Goal: Task Accomplishment & Management: Manage account settings

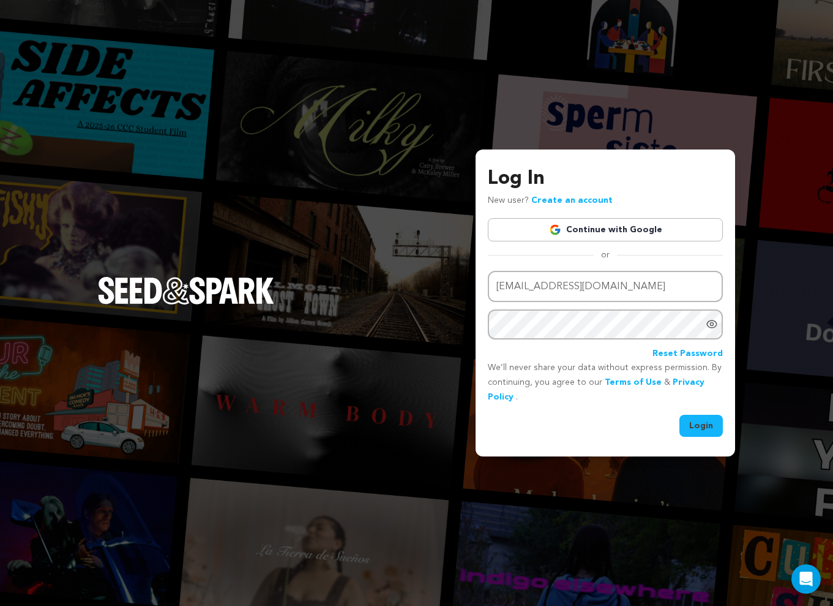
click at [709, 425] on button "Login" at bounding box center [701, 426] width 43 height 22
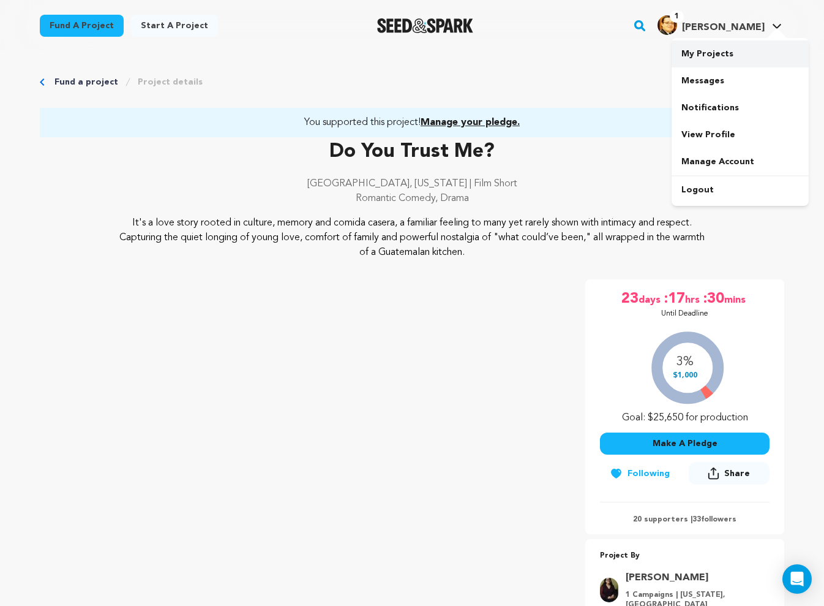
click at [700, 63] on link "My Projects" at bounding box center [740, 53] width 137 height 27
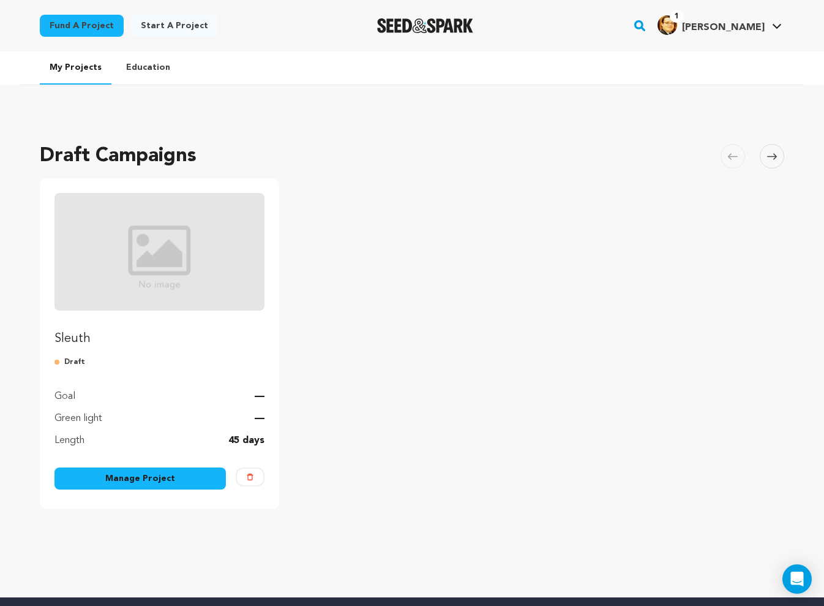
click at [93, 479] on link "Manage Project" at bounding box center [140, 478] width 171 height 22
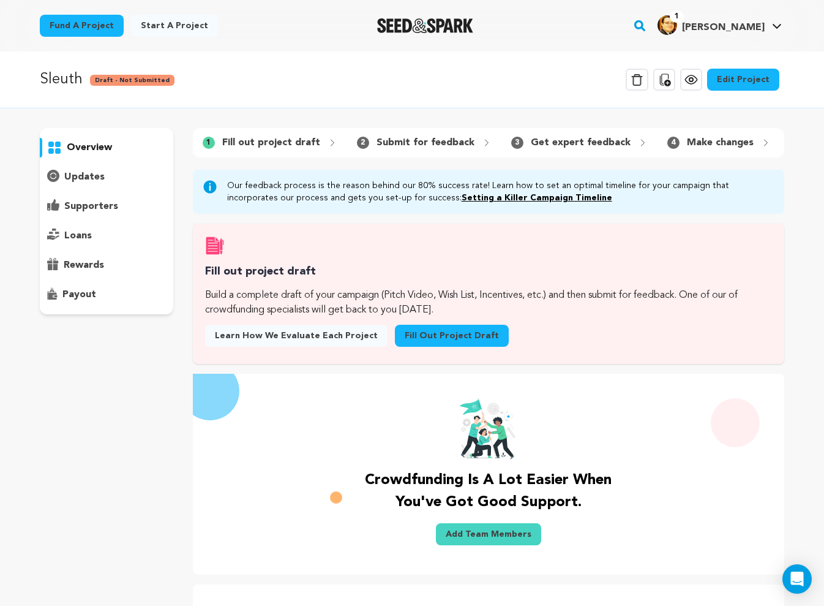
click at [397, 145] on p "Submit for feedback" at bounding box center [426, 142] width 98 height 15
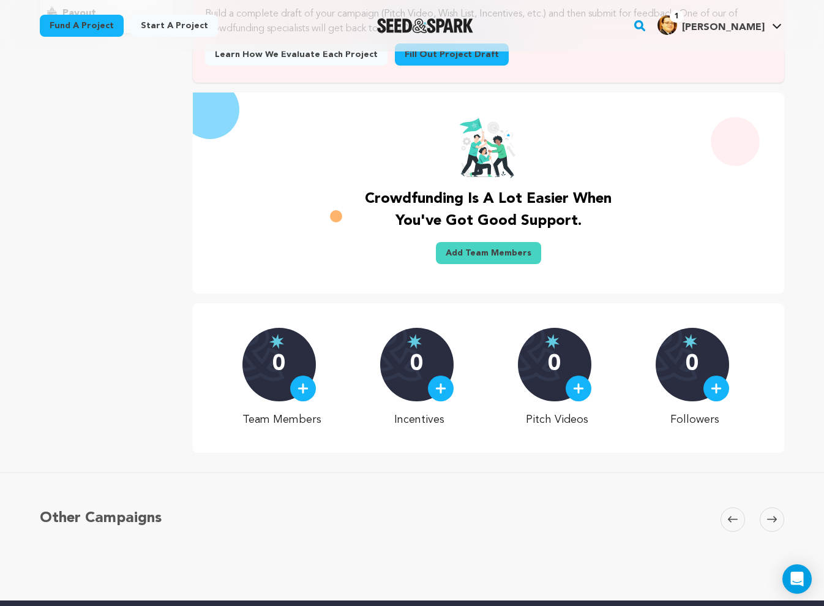
scroll to position [184, 0]
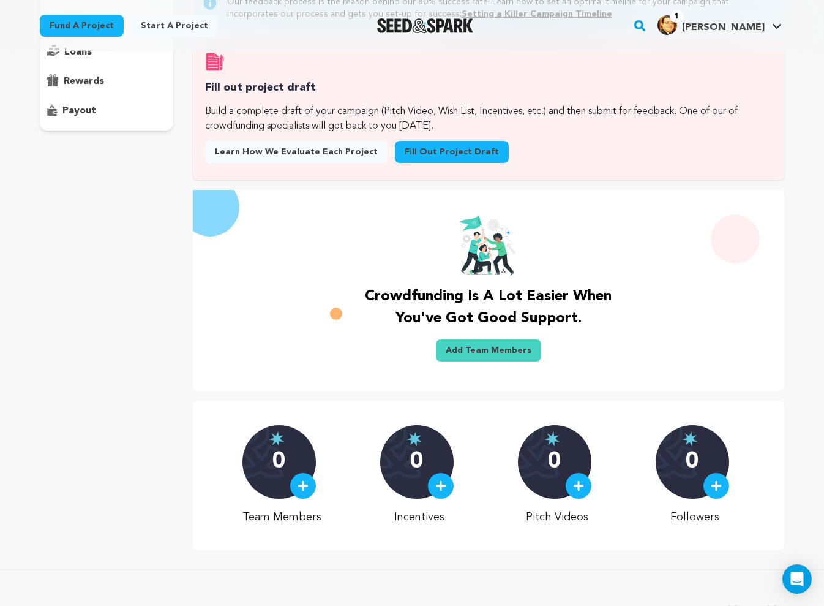
click at [438, 156] on link "Fill out project draft" at bounding box center [452, 152] width 114 height 22
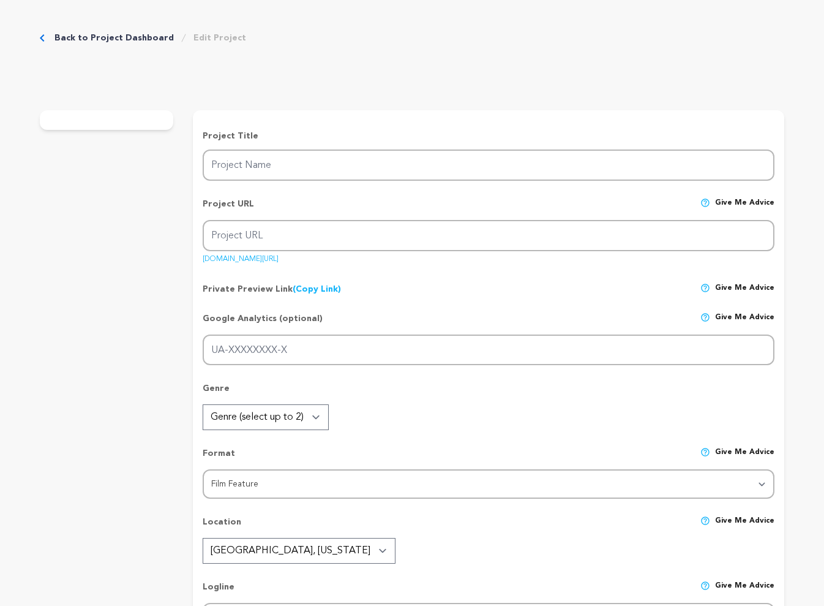
type input "Sleuth"
type input "sleuth"
type input "a private Investigator unveils deadly corruption land seizing scheme disguised …"
type textarea "After a job goes wrong, Private Investigators Sarah and Devon find themselves i…"
type textarea "A culmination of two years of work and first feature film, "Sleuth" brings a st…"
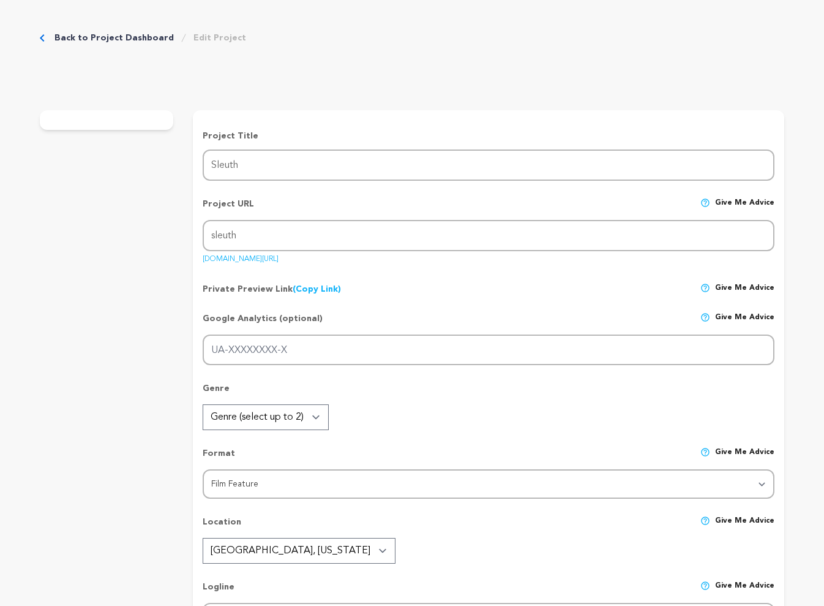
radio input "true"
type textarea "An approach to personal and team's network for pledges, complimented by communi…"
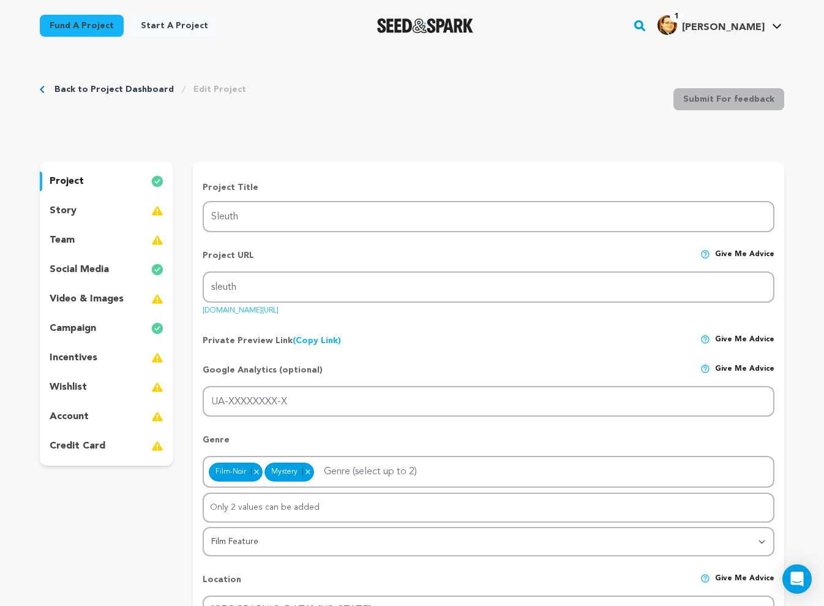
click at [80, 377] on div "wishlist" at bounding box center [106, 387] width 133 height 20
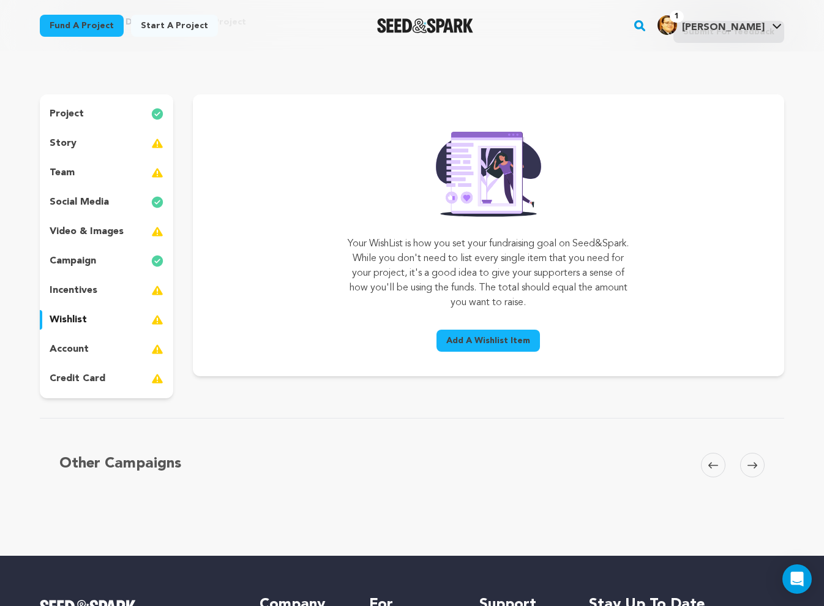
scroll to position [61, 0]
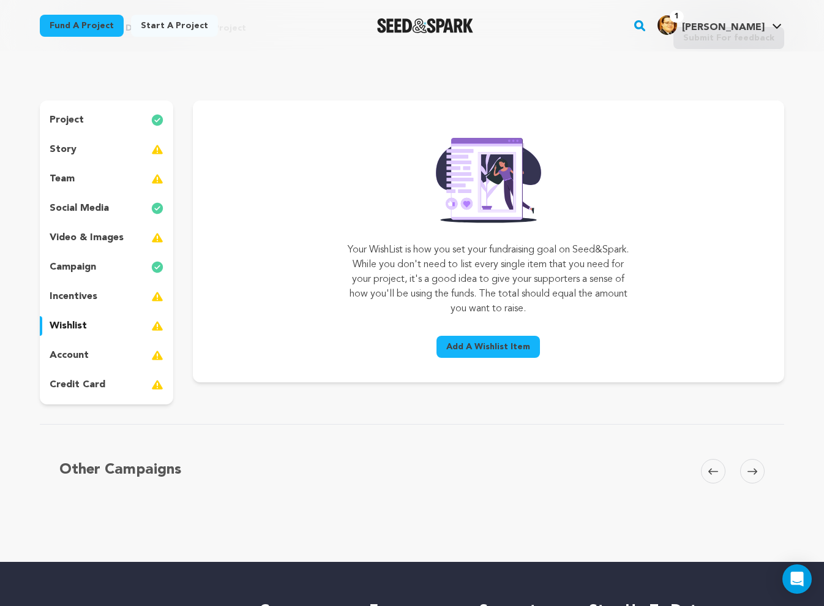
click at [109, 266] on div "campaign" at bounding box center [106, 267] width 133 height 20
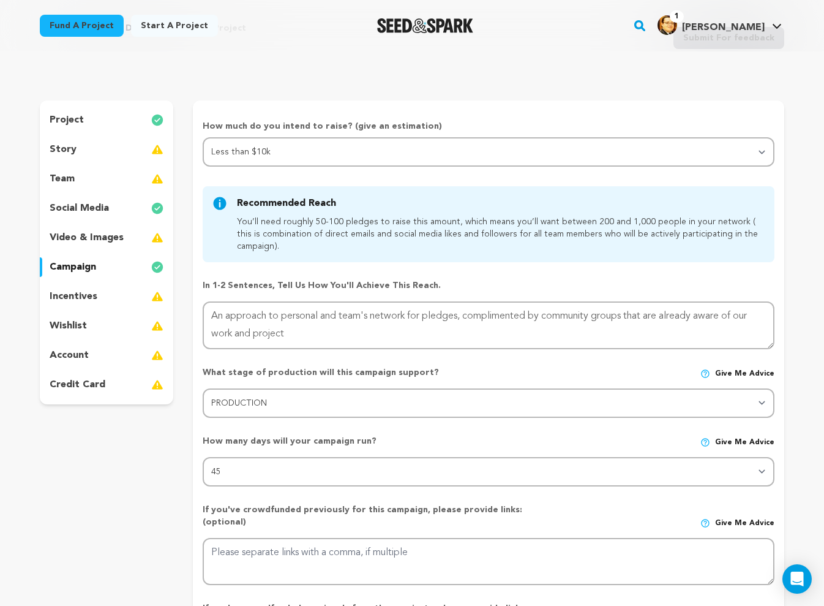
click at [96, 288] on div "incentives" at bounding box center [106, 297] width 133 height 20
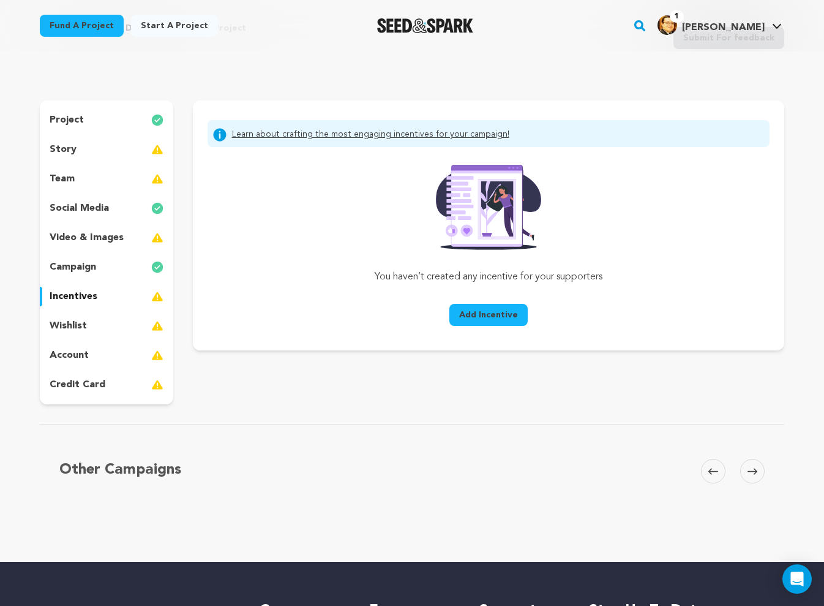
click at [94, 312] on div "project story team social media video & images campaign incentives wishlist acc…" at bounding box center [106, 252] width 133 height 304
click at [111, 222] on div "project story team social media video & images campaign incentives wishlist acc…" at bounding box center [106, 252] width 133 height 304
click at [113, 233] on p "video & images" at bounding box center [87, 237] width 74 height 15
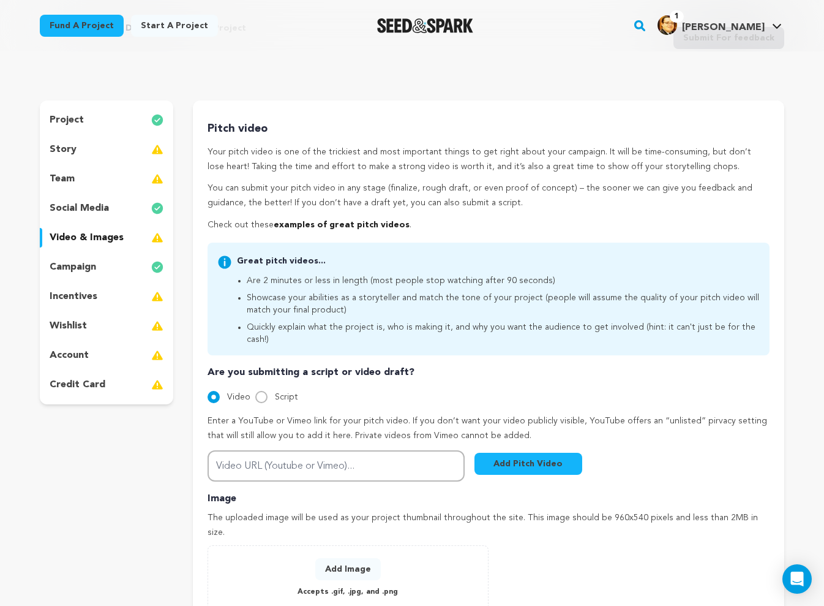
click at [119, 291] on div "incentives" at bounding box center [106, 297] width 133 height 20
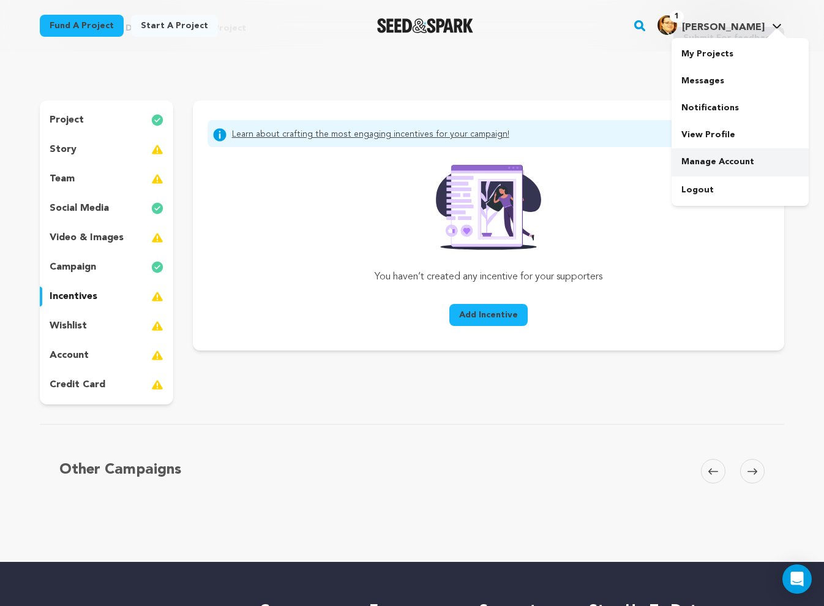
click at [728, 148] on link "Manage Account" at bounding box center [740, 161] width 137 height 27
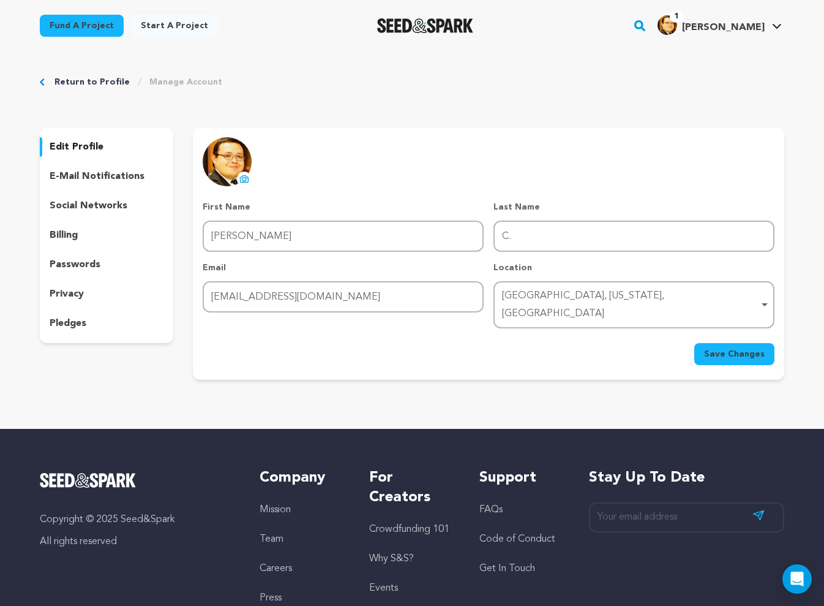
click at [633, 18] on rect "button" at bounding box center [640, 25] width 15 height 15
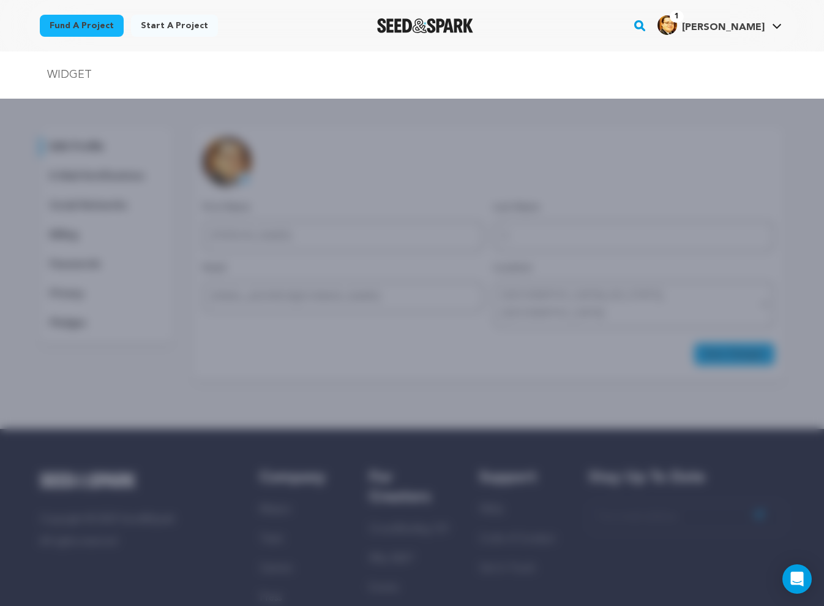
type input "WIDGET"
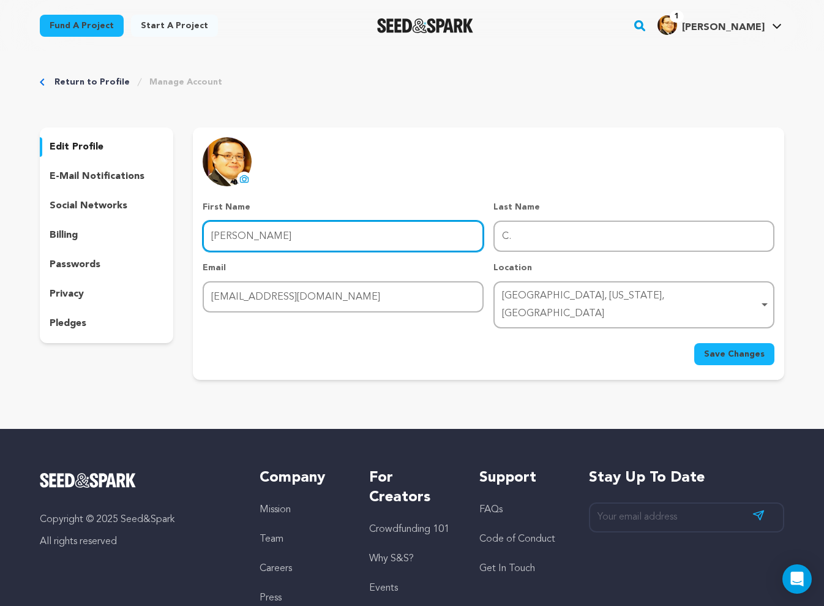
click at [424, 235] on input "[PERSON_NAME]" at bounding box center [343, 235] width 281 height 31
type input "[PERSON_NAME]"
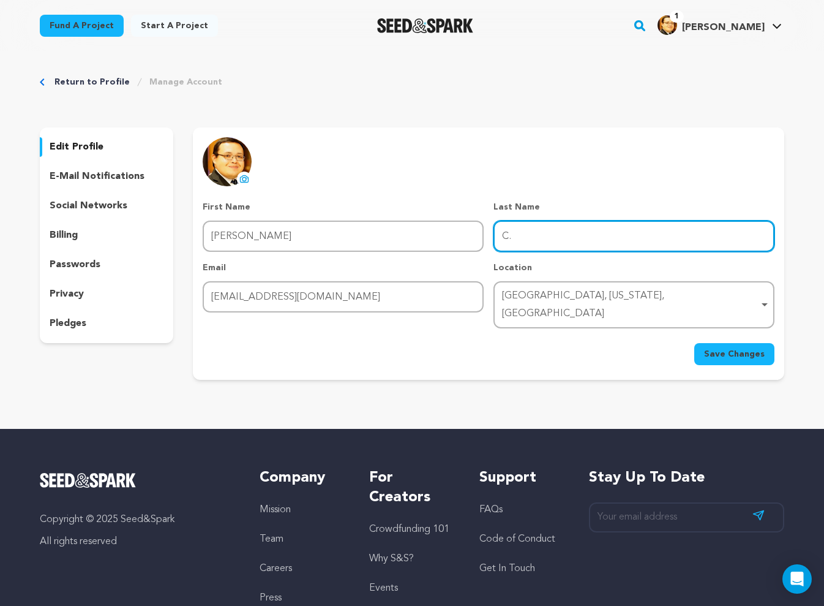
click at [523, 236] on input "C." at bounding box center [634, 235] width 281 height 31
type input "[PERSON_NAME]"
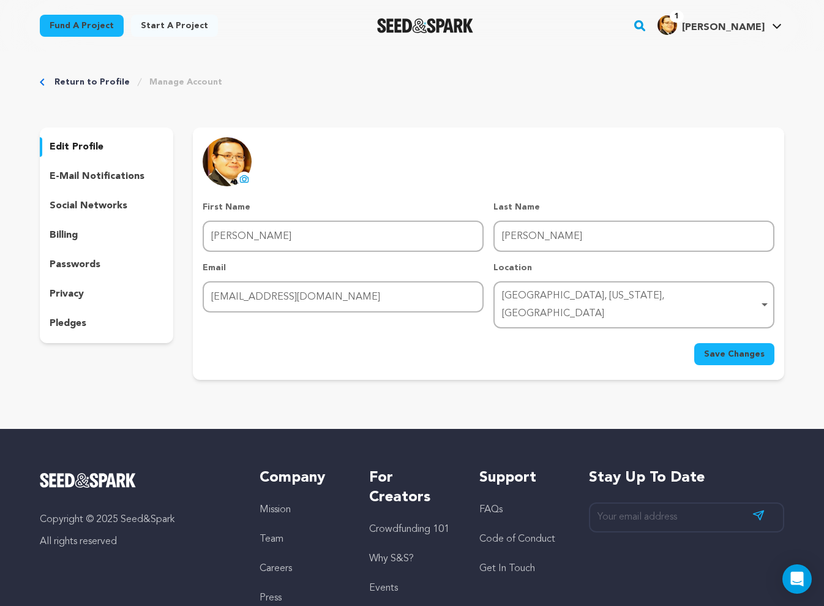
click at [721, 348] on span "Save Changes" at bounding box center [734, 354] width 61 height 12
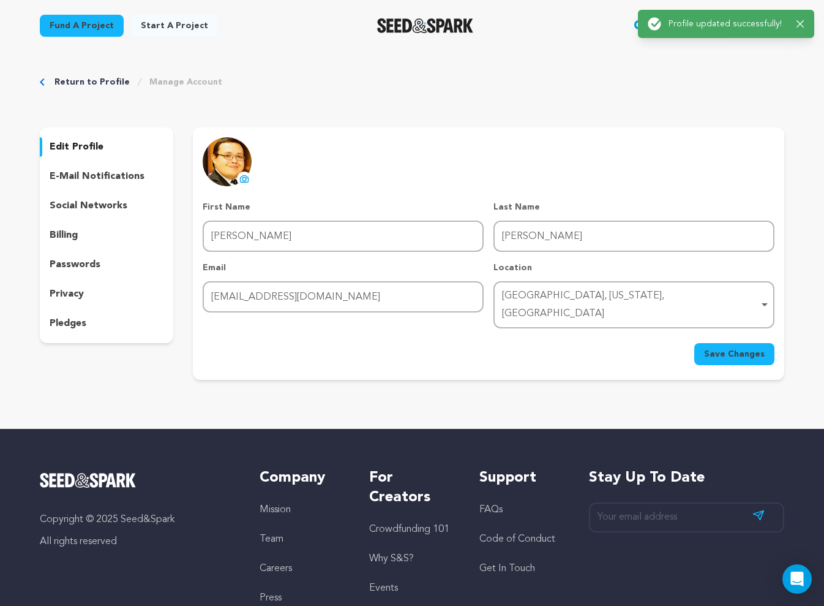
click at [702, 66] on div "Return to Profile Manage Account edit profile e-mail notifications social netwo…" at bounding box center [412, 230] width 784 height 358
click at [69, 85] on link "Return to Profile" at bounding box center [92, 82] width 75 height 12
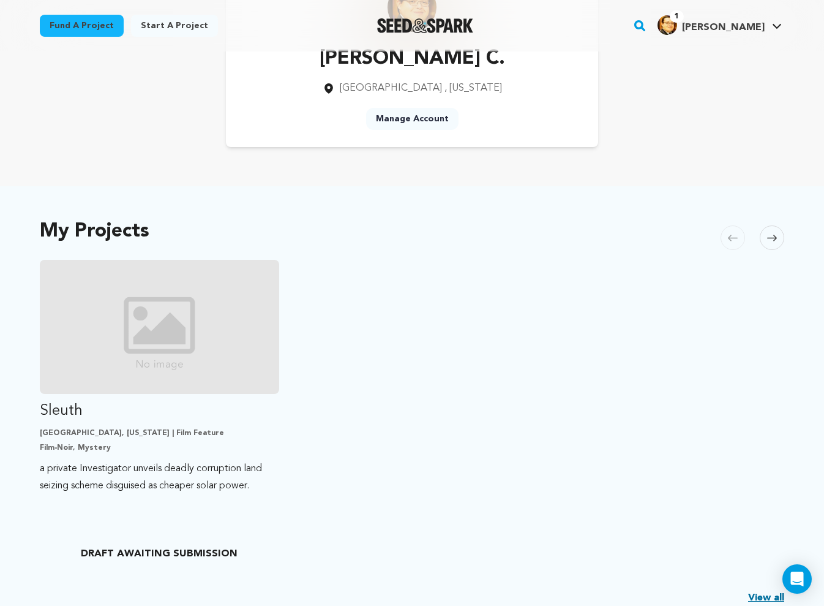
scroll to position [245, 0]
